Goal: Transaction & Acquisition: Book appointment/travel/reservation

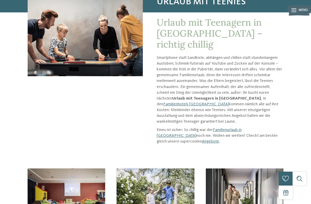
scroll to position [59, 0]
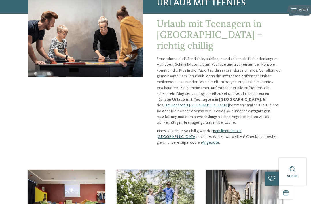
click at [229, 103] on link "Familienhotels [GEOGRAPHIC_DATA]" at bounding box center [196, 105] width 66 height 4
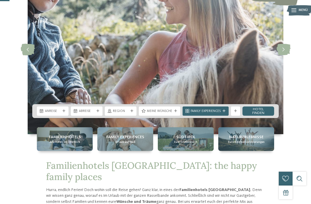
scroll to position [59, 0]
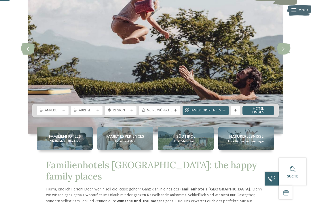
click at [52, 113] on span "Anreise" at bounding box center [53, 110] width 16 height 5
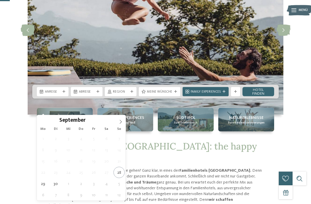
scroll to position [79, 0]
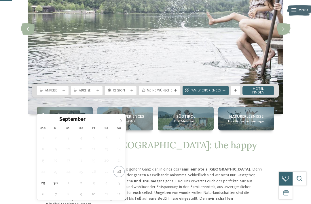
click at [119, 121] on icon at bounding box center [121, 121] width 4 height 4
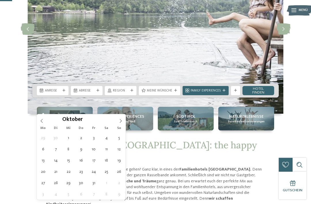
type div "12.10.2025"
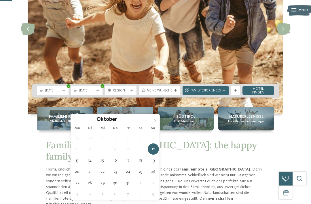
type div "17.10.2025"
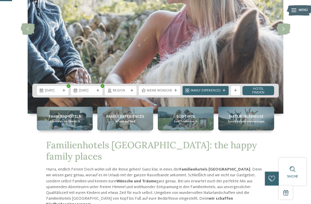
click at [131, 92] on icon at bounding box center [132, 90] width 3 height 3
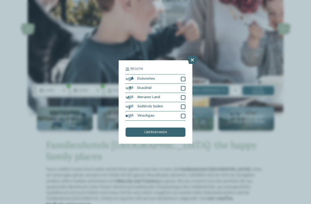
click at [155, 131] on span "übernehmen" at bounding box center [155, 133] width 23 height 4
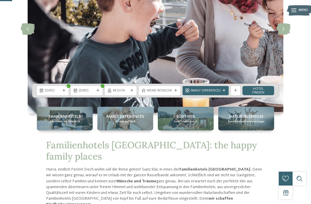
click at [166, 93] on span "Meine Wünsche" at bounding box center [159, 91] width 25 height 5
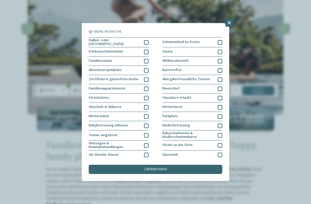
click at [222, 93] on div "Haustiere erlaubt" at bounding box center [193, 97] width 60 height 9
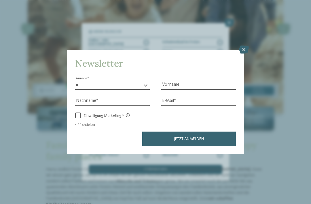
click at [246, 46] on icon at bounding box center [244, 50] width 10 height 8
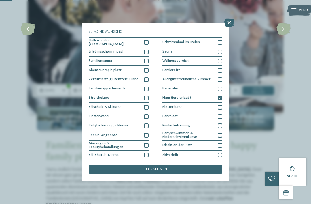
click at [161, 168] on span "übernehmen" at bounding box center [155, 170] width 23 height 4
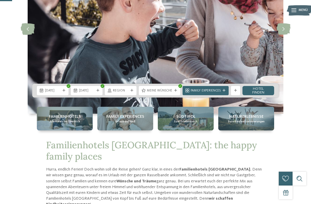
click at [215, 93] on span "Family Experiences" at bounding box center [206, 91] width 30 height 5
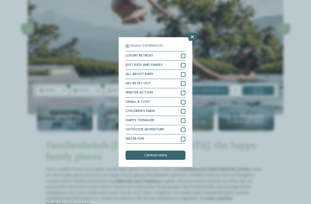
click at [185, 116] on div "HAPPY TEENAGER" at bounding box center [156, 120] width 60 height 9
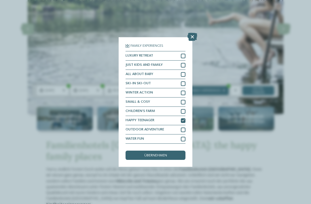
click at [162, 154] on span "übernehmen" at bounding box center [155, 156] width 23 height 4
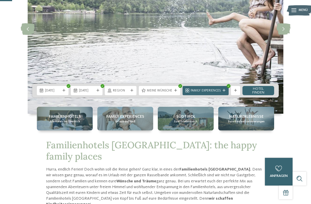
click at [267, 95] on link "Hotel finden" at bounding box center [259, 90] width 32 height 9
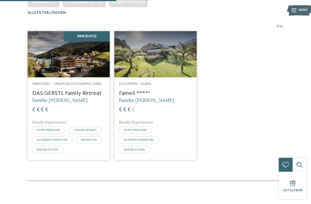
scroll to position [135, 0]
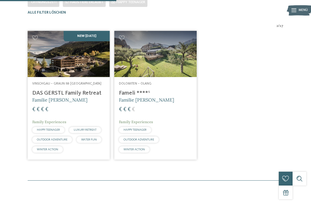
click at [67, 97] on h4 "DAS GERSTL Family Retreat" at bounding box center [68, 93] width 73 height 7
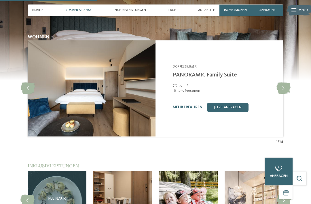
scroll to position [490, 0]
click at [288, 84] on icon at bounding box center [284, 88] width 14 height 12
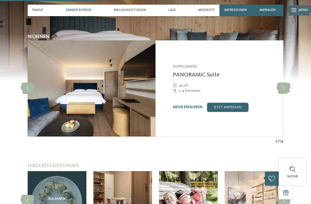
click at [284, 84] on icon at bounding box center [284, 88] width 14 height 12
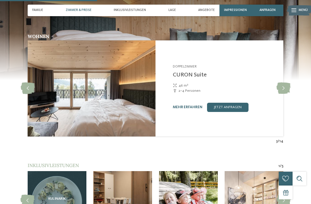
click at [285, 85] on icon at bounding box center [284, 88] width 14 height 12
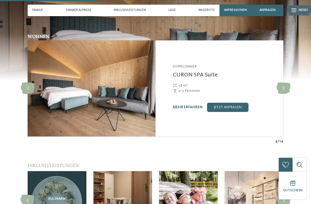
click at [286, 85] on icon at bounding box center [284, 88] width 14 height 12
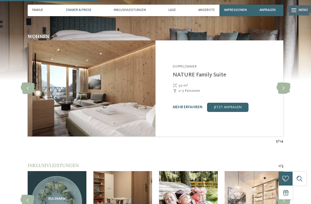
click at [287, 86] on icon at bounding box center [284, 88] width 14 height 12
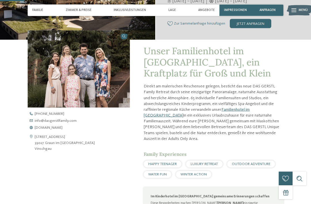
scroll to position [123, 0]
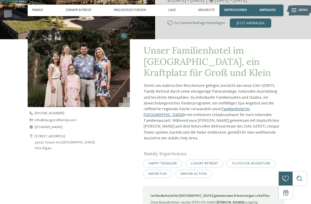
click at [250, 115] on link "Familienhotel im Vinschgau" at bounding box center [197, 112] width 106 height 10
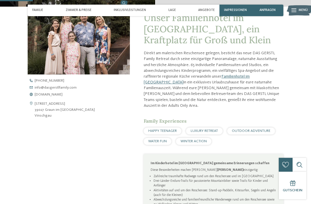
scroll to position [155, 0]
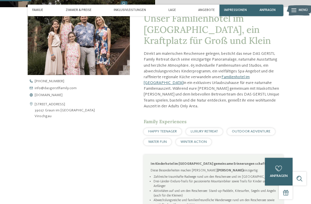
click at [63, 97] on span "www.dasgerstlfamily.com" at bounding box center [49, 95] width 28 height 4
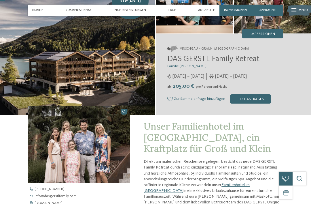
scroll to position [0, 0]
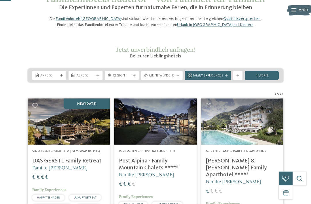
scroll to position [22, 0]
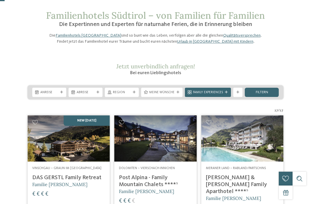
click at [223, 95] on span "Family Experiences" at bounding box center [208, 92] width 30 height 5
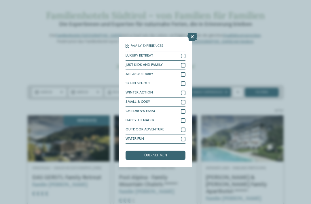
click at [183, 118] on div at bounding box center [183, 120] width 5 height 5
click at [167, 154] on span "übernehmen" at bounding box center [155, 156] width 23 height 4
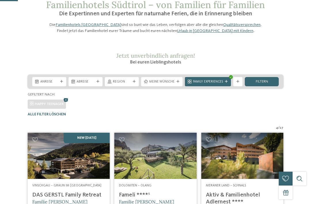
scroll to position [31, 0]
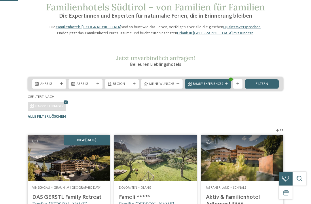
click at [163, 87] on span "Meine Wünsche" at bounding box center [161, 84] width 25 height 5
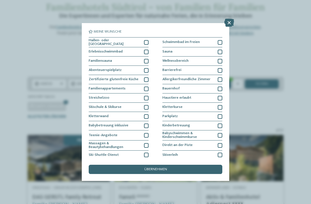
click at [221, 96] on div at bounding box center [220, 98] width 5 height 5
click at [167, 168] on span "übernehmen" at bounding box center [155, 170] width 23 height 4
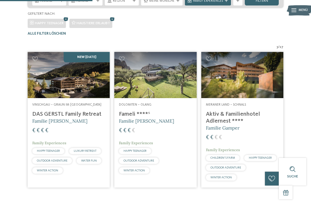
scroll to position [113, 0]
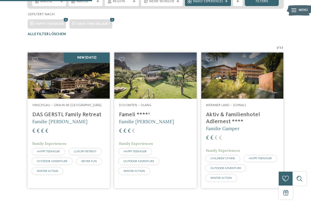
click at [249, 125] on h4 "Aktiv & Familienhotel Adlernest ****" at bounding box center [242, 118] width 73 height 14
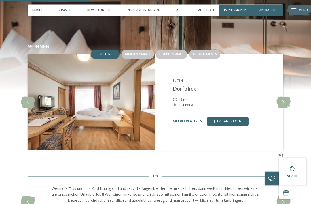
scroll to position [458, 0]
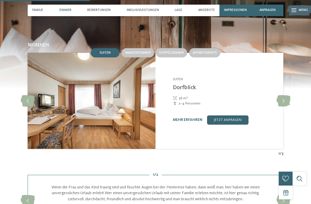
click at [285, 99] on icon at bounding box center [284, 101] width 14 height 12
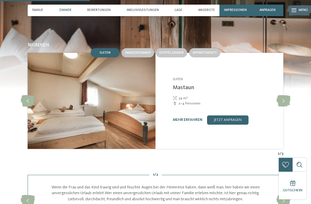
click at [286, 100] on icon at bounding box center [284, 101] width 14 height 12
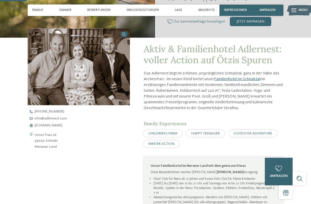
scroll to position [132, 0]
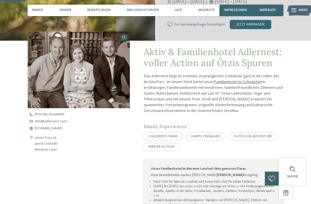
click at [63, 129] on span "[DOMAIN_NAME]" at bounding box center [49, 129] width 28 height 4
